Goal: Task Accomplishment & Management: Manage account settings

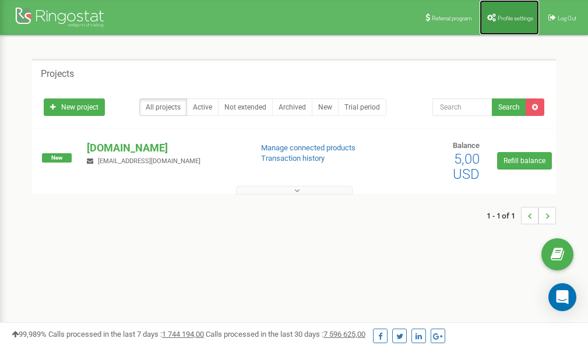
click at [500, 17] on span "Profile settings" at bounding box center [516, 18] width 36 height 6
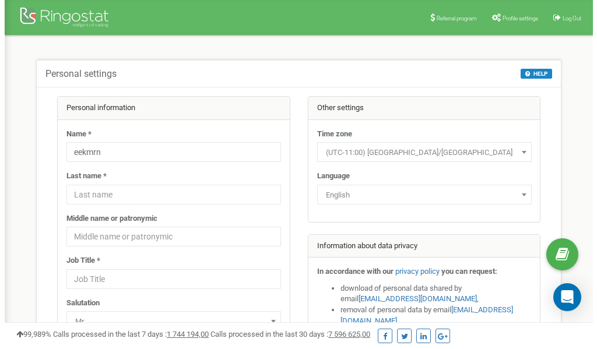
scroll to position [58, 0]
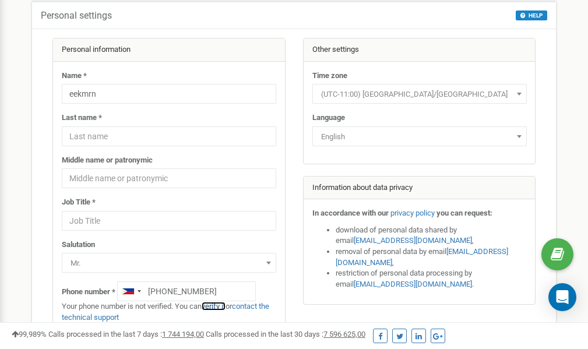
click at [219, 307] on link "verify it" at bounding box center [214, 306] width 24 height 9
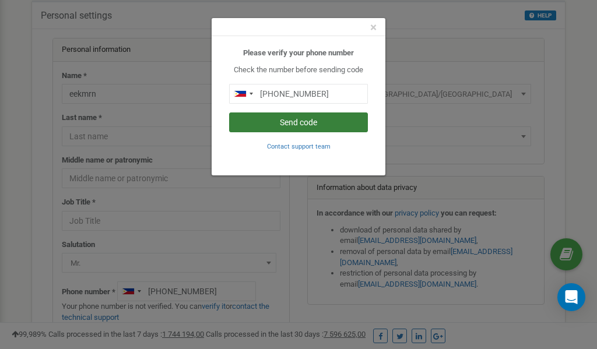
click at [279, 122] on button "Send code" at bounding box center [298, 123] width 139 height 20
